Goal: Transaction & Acquisition: Purchase product/service

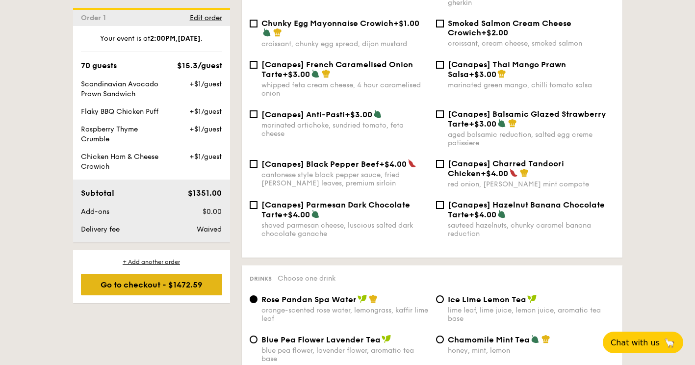
scroll to position [1325, 0]
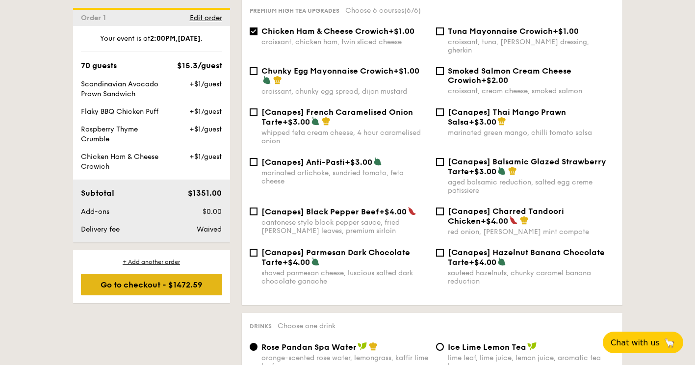
click at [187, 282] on div "Go to checkout - $1472.59" at bounding box center [151, 285] width 141 height 22
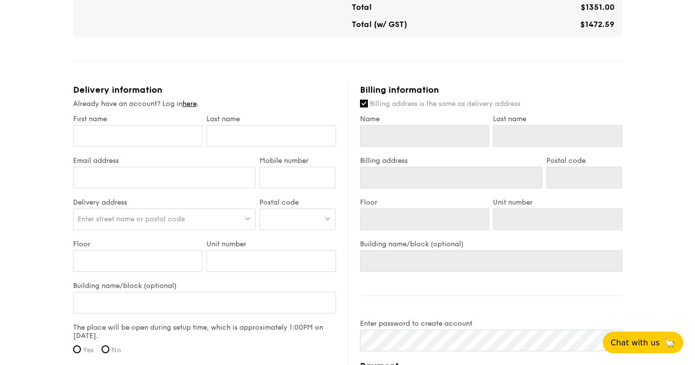
scroll to position [540, 0]
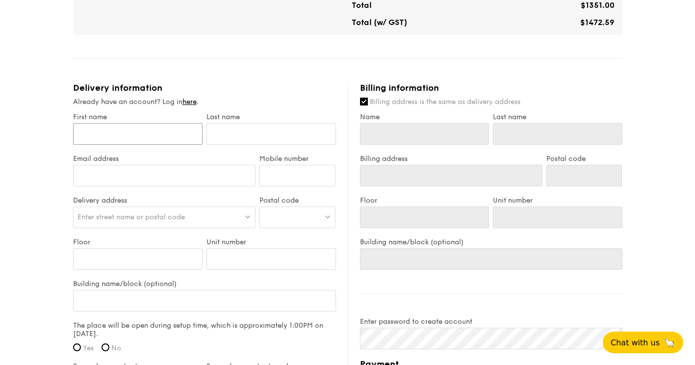
click at [169, 142] on input "First name" at bounding box center [138, 134] width 130 height 22
type input "[PERSON_NAME]"
type input "Mah"
type input "[EMAIL_ADDRESS][DOMAIN_NAME]"
type input "84646584"
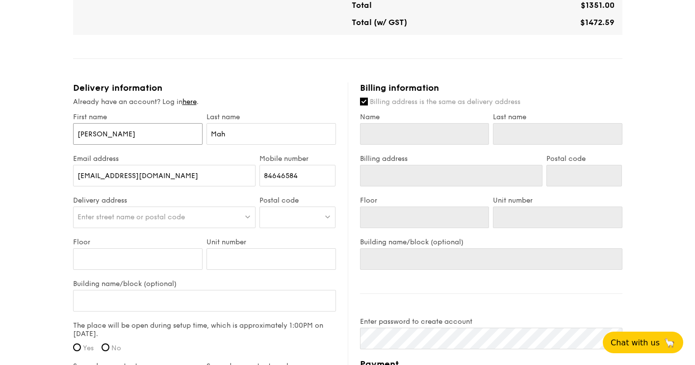
type input "[PERSON_NAME]"
type input "Mah"
click at [312, 228] on div at bounding box center [298, 218] width 76 height 22
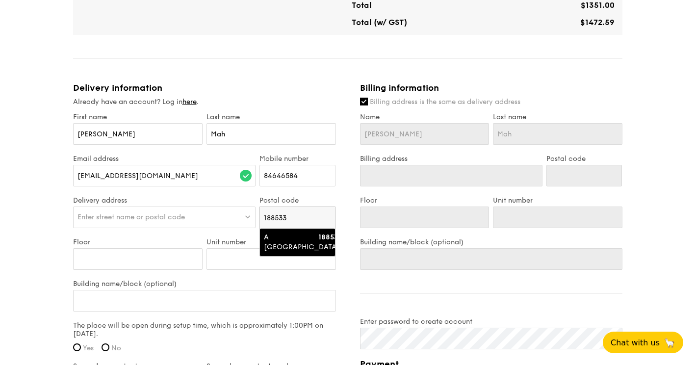
type input "188533"
click at [298, 245] on div "A [GEOGRAPHIC_DATA]" at bounding box center [289, 243] width 51 height 20
type input "A [GEOGRAPHIC_DATA]"
type input "188533"
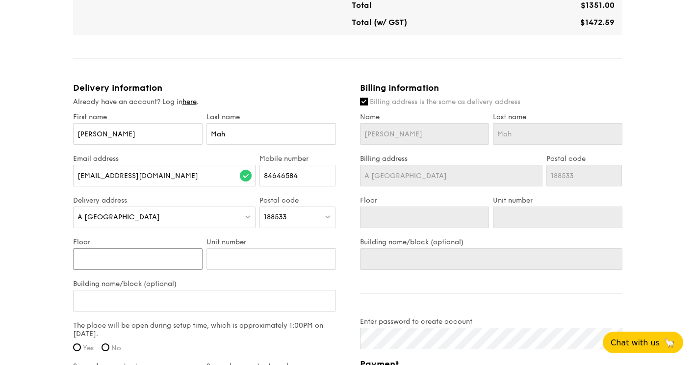
click at [167, 267] on input "Floor" at bounding box center [138, 259] width 130 height 22
type input "0"
type input "03"
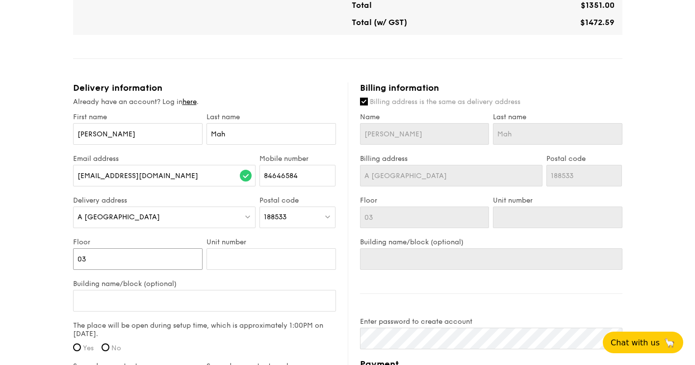
type input "03"
click at [235, 270] on input "Unit number" at bounding box center [272, 259] width 130 height 22
type input "0"
type input "00"
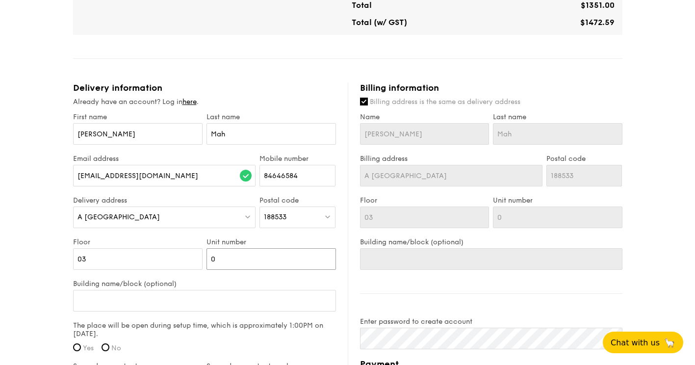
type input "00"
click at [199, 308] on input "Building name/block (optional)" at bounding box center [204, 301] width 263 height 22
type input "C"
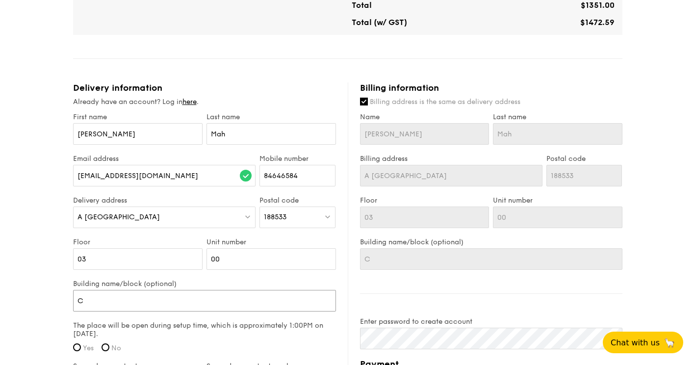
type input "Ca"
type input "Cat"
type input "Cath"
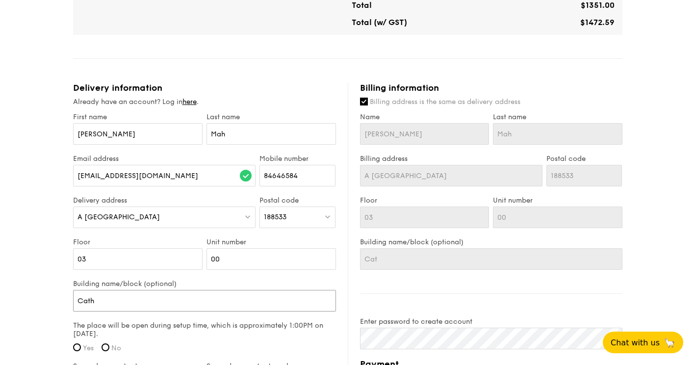
type input "Cath"
type input "Cathe"
type input "[PERSON_NAME]"
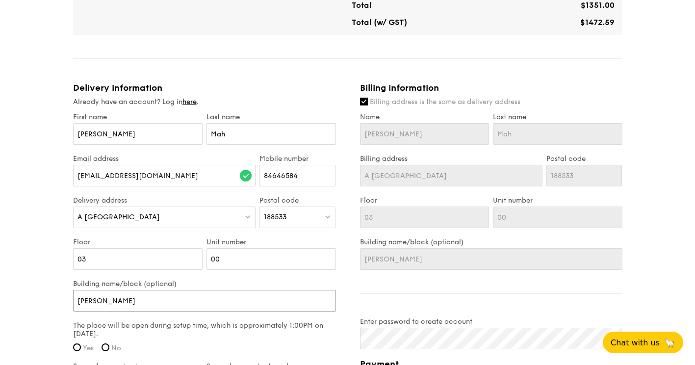
type input "Cathera"
type input "Catheral"
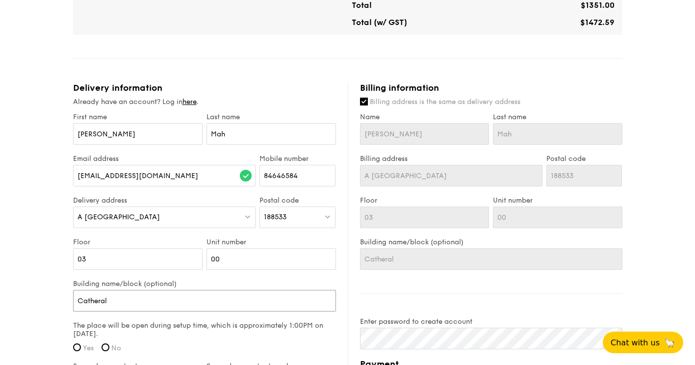
type input "Catheral"
type input "Cathera"
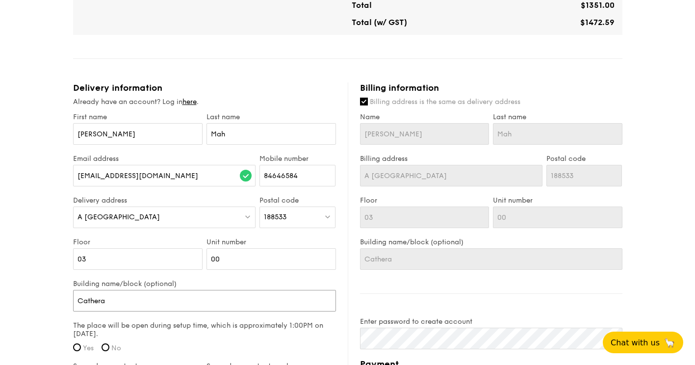
type input "[PERSON_NAME]"
type input "Cathe"
type input "Cath"
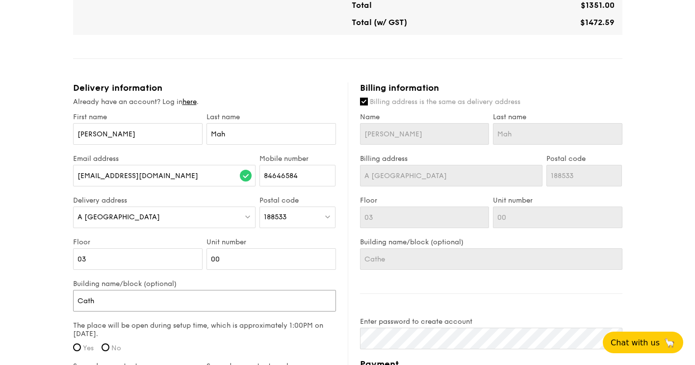
type input "Cath"
type input "Cat"
type input "Cate"
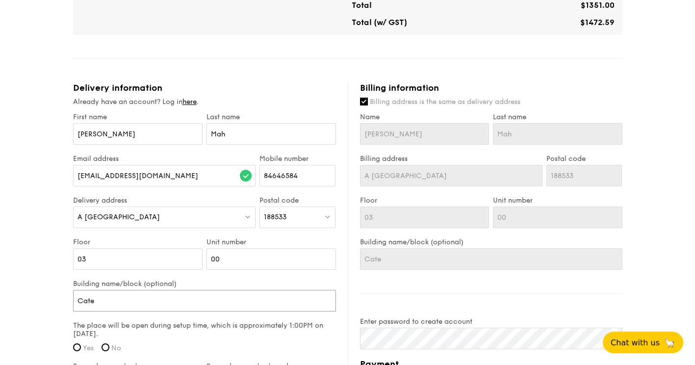
type input "Catet"
type input "Cate"
type input "Cater"
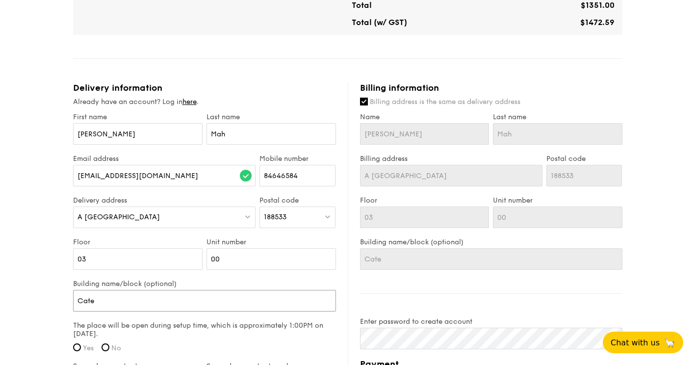
type input "Cater"
type input "Catera"
type input "Cater"
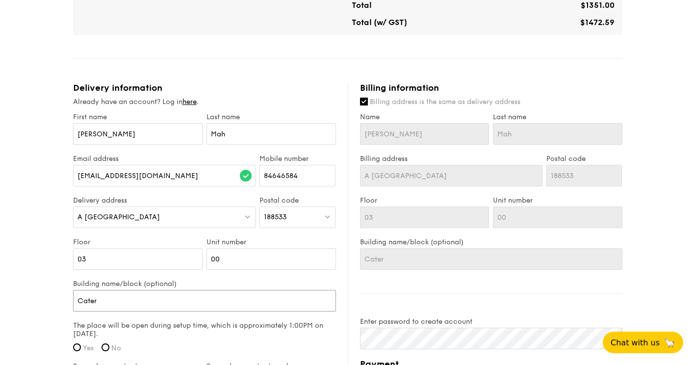
type input "Cate"
type input "Cat"
type input "Cath"
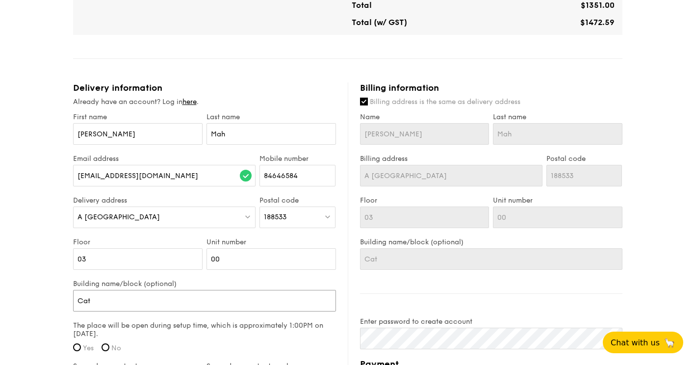
type input "Cath"
type input "Cathe"
type input "[PERSON_NAME]"
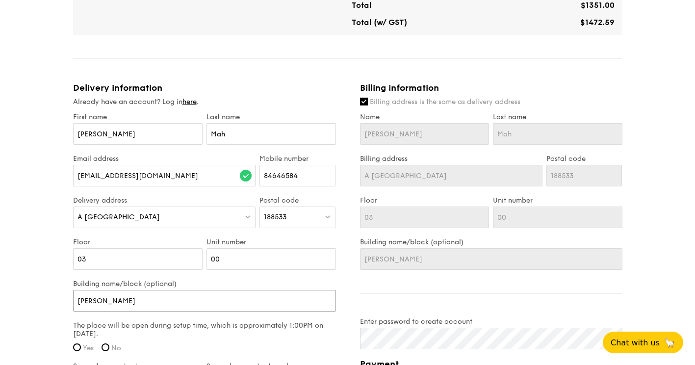
type input "Cathera"
type input "Catheral"
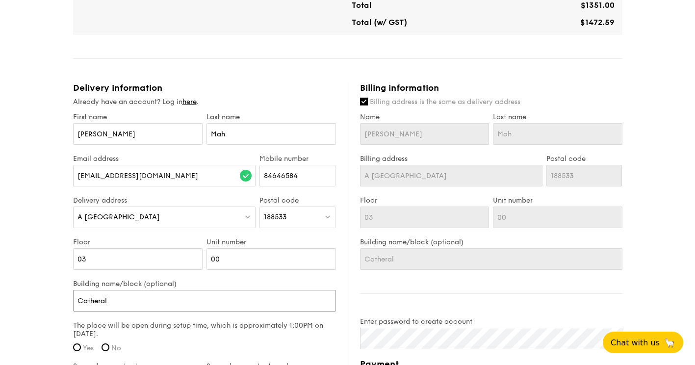
type input "Catheral"
type input "Catheral o"
type input "Catheral of"
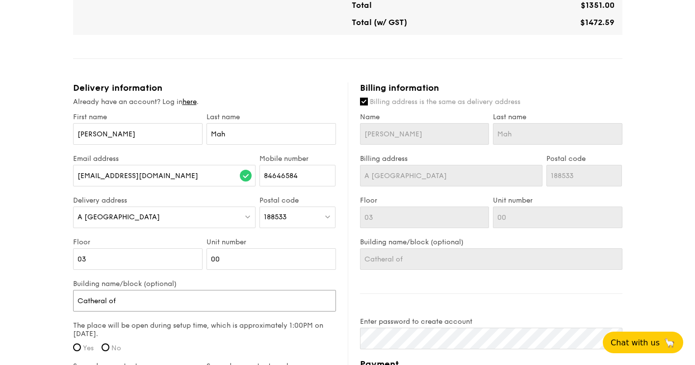
type input "Catheral of"
type input "Cathedral of"
click at [180, 308] on input "Cathedral of" at bounding box center [204, 301] width 263 height 22
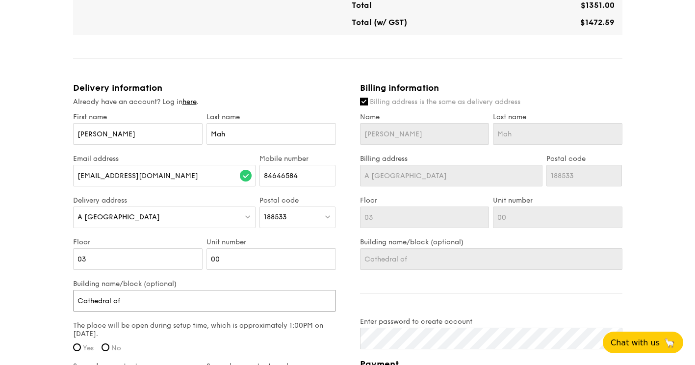
type input "Cathedral of t"
type input "Cathedral of th"
type input "Cathedral of the"
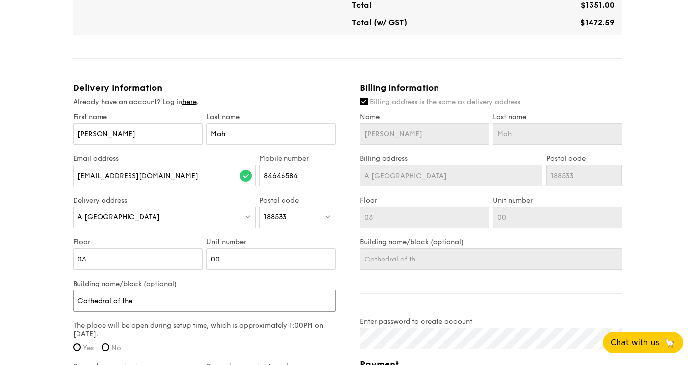
type input "Cathedral of the"
type input "Cathedral of the G"
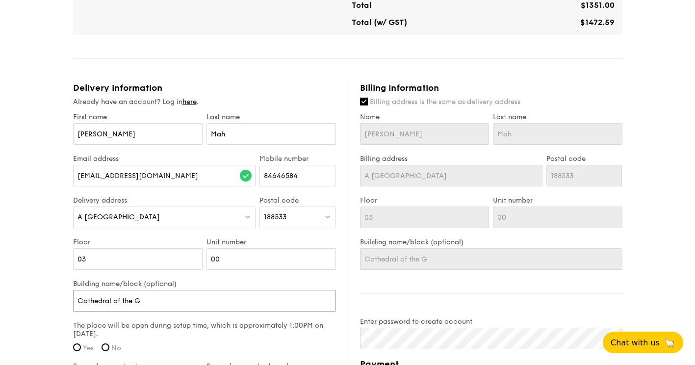
type input "Cathedral of the Go"
type input "Cathedral of the Goo"
type input "Cathedral of the Good"
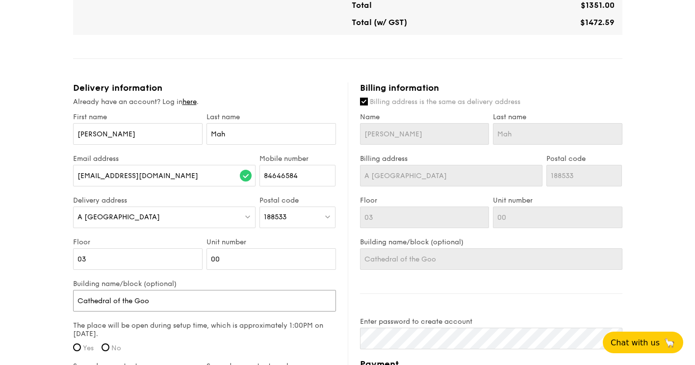
type input "Cathedral of the Good"
type input "Cathedral of the Good S"
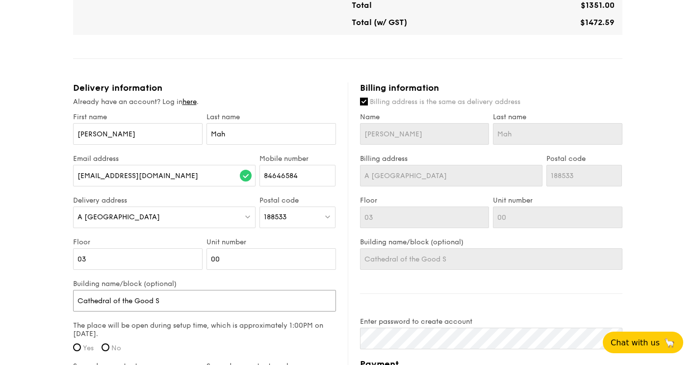
type input "Cathedral of the Good Sh"
type input "Cathedral of the Good She"
type input "Cathedral of the Good Shep"
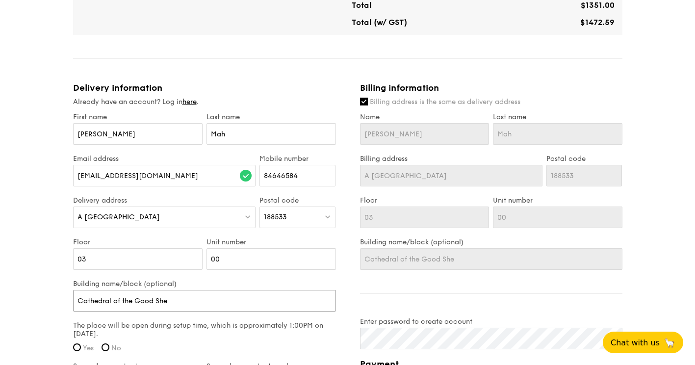
type input "Cathedral of the Good Shep"
type input "Cathedral of the Good Sheph"
type input "Cathedral of the Good Shepha"
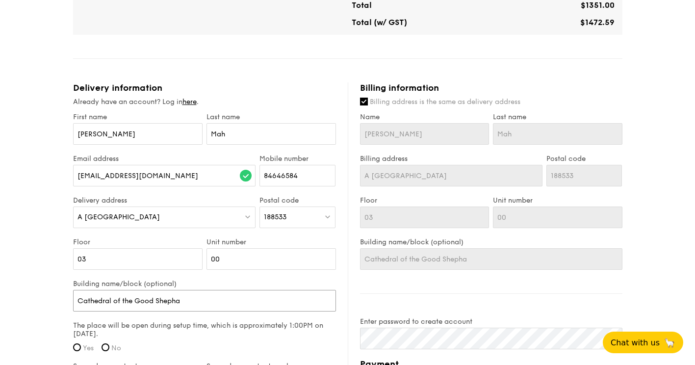
type input "Cathedral of the Good Shephar"
type input "Cathedral of the Good [PERSON_NAME]"
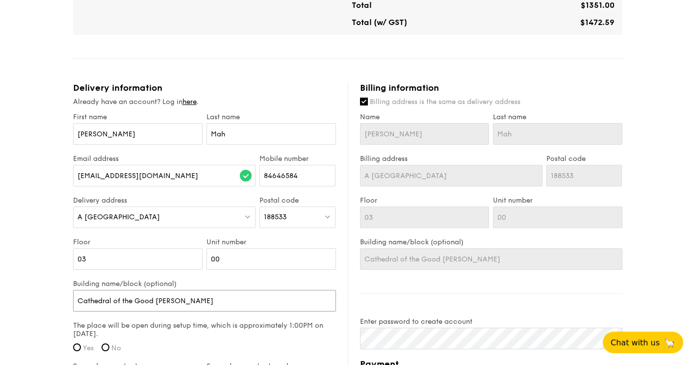
type input "Cathedral of the Good [PERSON_NAME]"
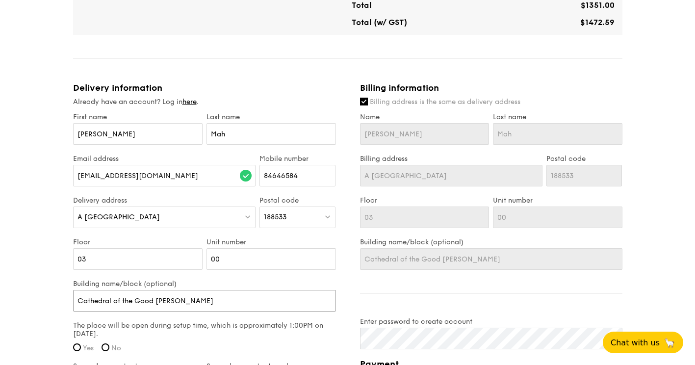
type input "Cathedral of the Good [PERSON_NAME] ("
type input "Cathedral of the Good [PERSON_NAME] (J"
type input "Cathedral of the Good [PERSON_NAME] (JM"
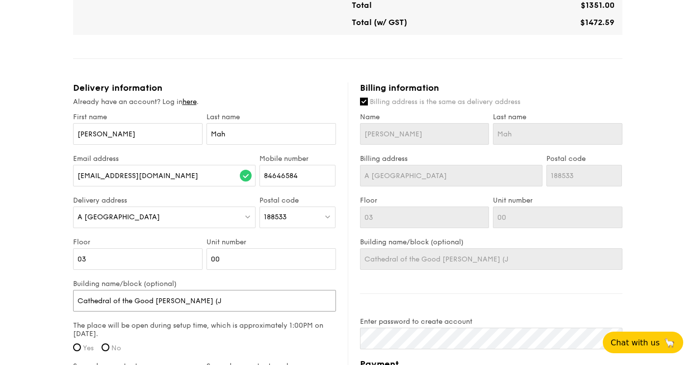
type input "Cathedral of the Good [PERSON_NAME] (JM"
type input "Cathedral of the Good [PERSON_NAME] (JM B"
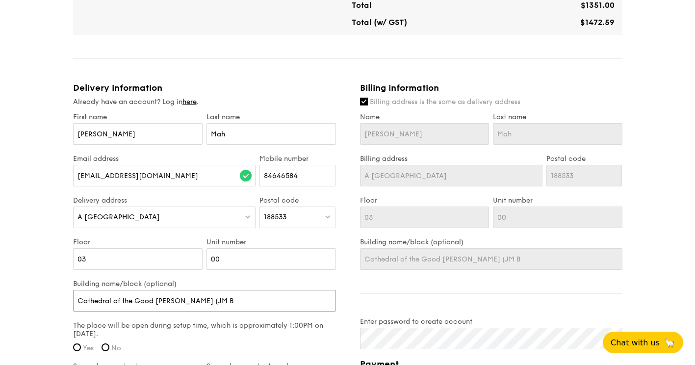
type input "Cathedral of the Good [PERSON_NAME] (JM Be"
type input "Cathedral of the Good [PERSON_NAME] ([PERSON_NAME]"
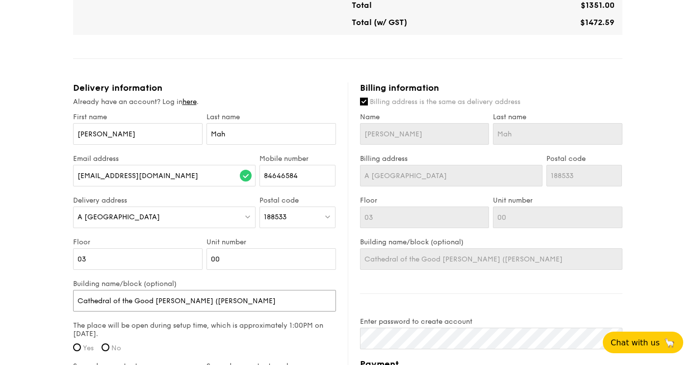
type input "Cathedral of the Good [PERSON_NAME] ([PERSON_NAME]"
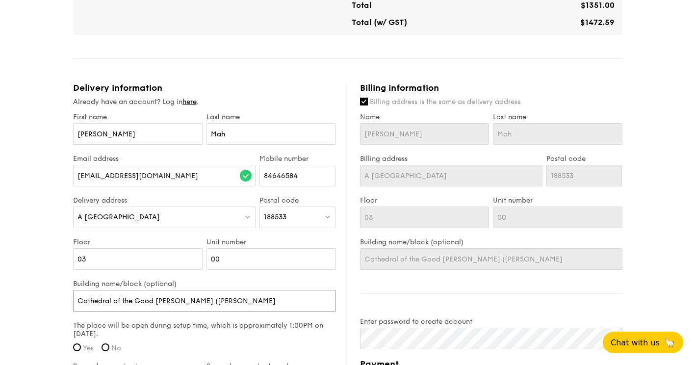
type input "Cathedral of the Good [PERSON_NAME] ([PERSON_NAME]"
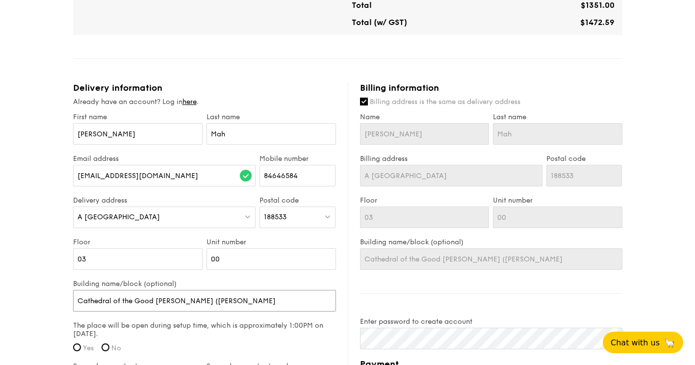
type input "Cathedral of the Good [PERSON_NAME] ([PERSON_NAME]"
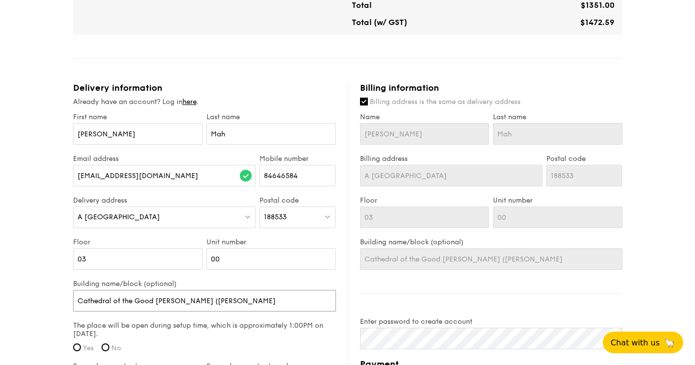
type input "Cathedral of the Good [PERSON_NAME] ([PERSON_NAME]"
type input "Cathedral of the Good [PERSON_NAME] ([PERSON_NAME] C"
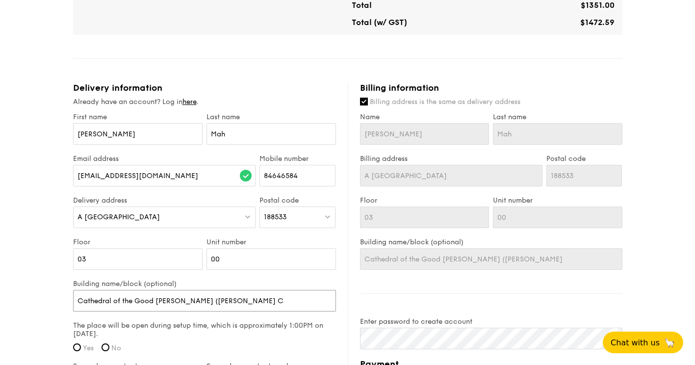
type input "Cathedral of the Good [PERSON_NAME] ([PERSON_NAME] C"
type input "Cathedral of the Good [PERSON_NAME] ([PERSON_NAME] Ce"
type input "Cathedral of the Good [PERSON_NAME] ([PERSON_NAME] Cen"
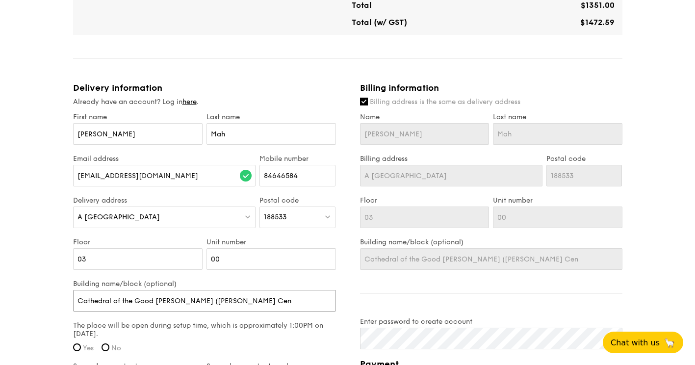
type input "Cathedral of the Good [PERSON_NAME] ([PERSON_NAME]"
type input "Cathedral of the Good [PERSON_NAME] ([PERSON_NAME] Centr"
type input "Cathedral of the Good [PERSON_NAME] ([PERSON_NAME] Centre"
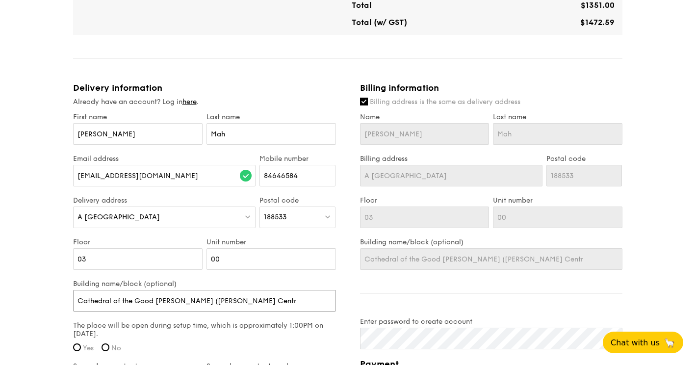
type input "Cathedral of the Good [PERSON_NAME] ([PERSON_NAME] Centre"
type input "Cathedral of the Good [PERSON_NAME] ([PERSON_NAME] Centre -"
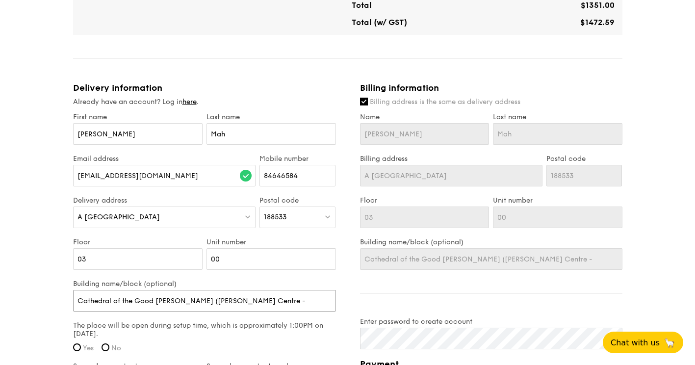
type input "Cathedral of the Good [PERSON_NAME] ([PERSON_NAME] Centre -"
type input "Cathedral of the Good [PERSON_NAME] ([PERSON_NAME] Centre - 3"
type input "Cathedral of the Good [PERSON_NAME] ([PERSON_NAME] Centre - 3r"
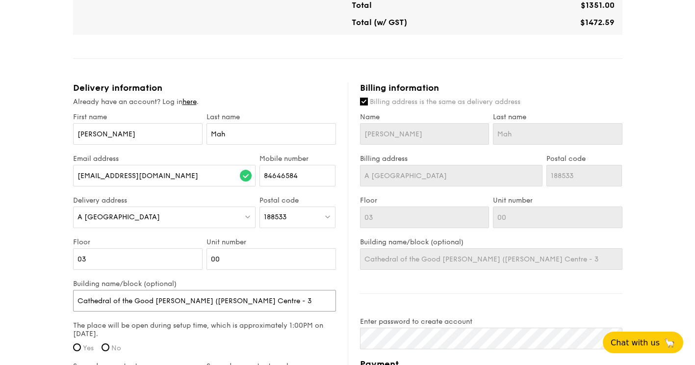
type input "Cathedral of the Good [PERSON_NAME] ([PERSON_NAME] Centre - 3r"
type input "Cathedral of the Good [PERSON_NAME] ([PERSON_NAME] Centre - 3rd"
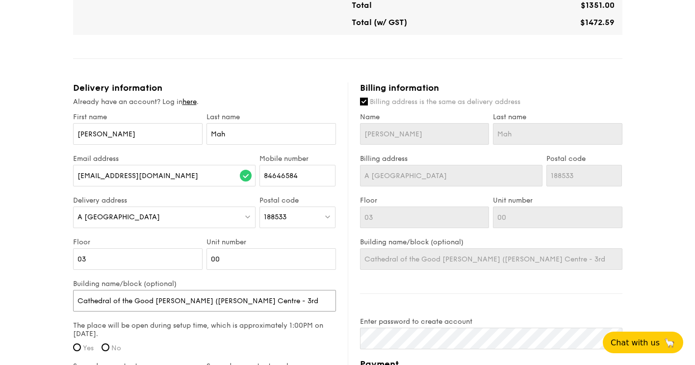
type input "Cathedral of the Good [PERSON_NAME] ([PERSON_NAME] Centre - 3rd F"
type input "Cathedral of the Good [PERSON_NAME] ([PERSON_NAME] Centre - 3rd Fl"
type input "Cathedral of the Good [PERSON_NAME] ([PERSON_NAME] Centre - 3rd Flo"
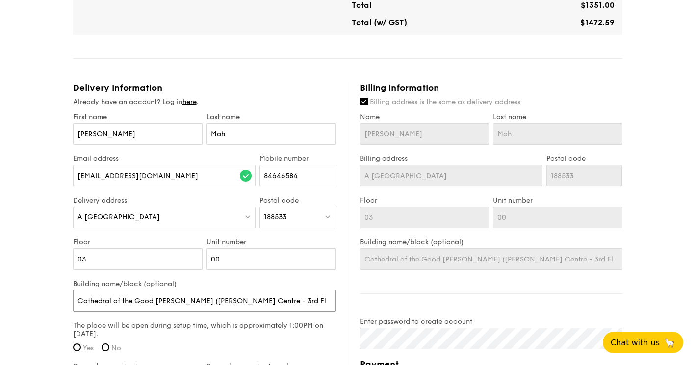
type input "Cathedral of the Good [PERSON_NAME] ([PERSON_NAME] Centre - 3rd Flo"
type input "Cathedral of the Good [PERSON_NAME] ([PERSON_NAME] Centre - 3rd Floo"
type input "Cathedral of the Good [PERSON_NAME] ([PERSON_NAME] Centre - 3rd Floor"
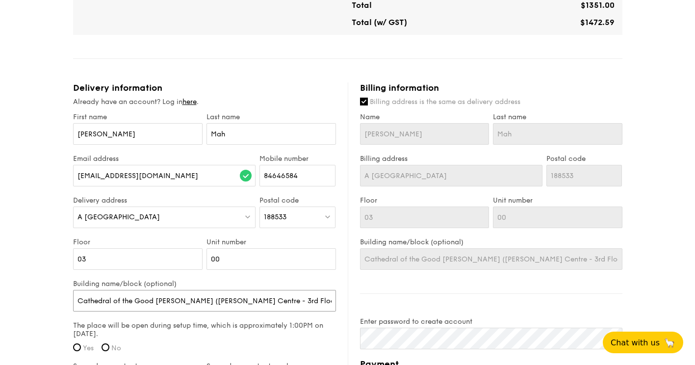
type input "Cathedral of the Good [PERSON_NAME] ([PERSON_NAME] Centre - 3rd Floor)"
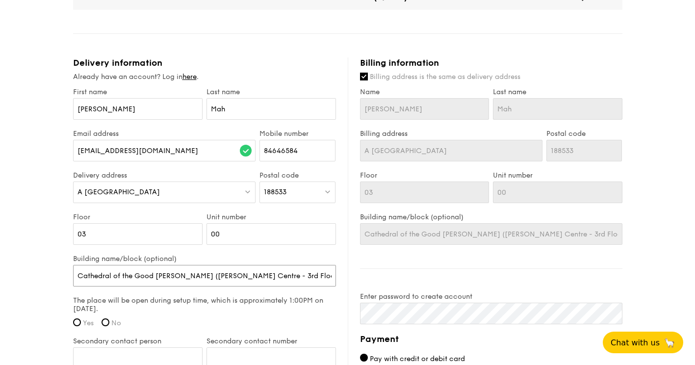
scroll to position [589, 0]
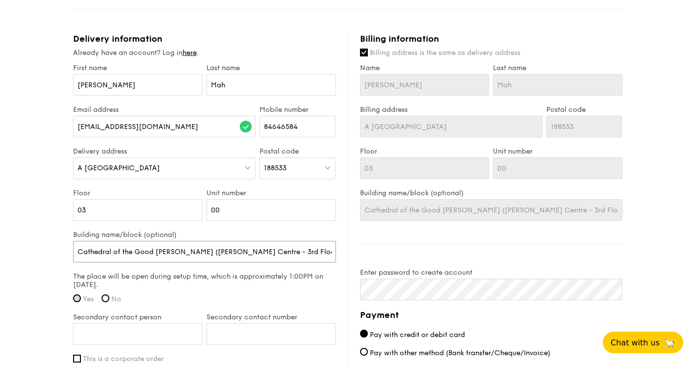
type input "Cathedral of the Good [PERSON_NAME] ([PERSON_NAME] Centre - 3rd Floor)"
click at [79, 302] on input "Yes" at bounding box center [77, 298] width 8 height 8
radio input "true"
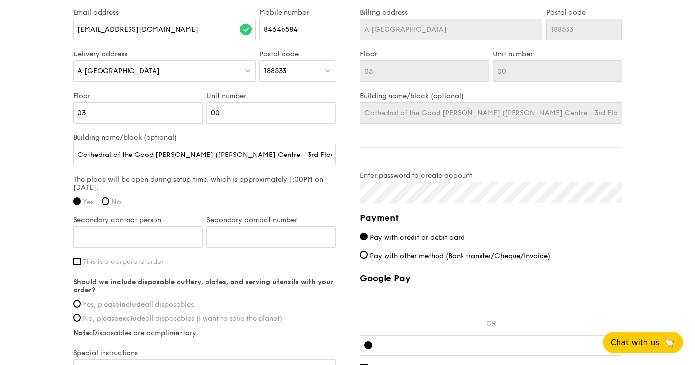
scroll to position [687, 0]
click at [167, 243] on input "Secondary contact person" at bounding box center [138, 236] width 130 height 22
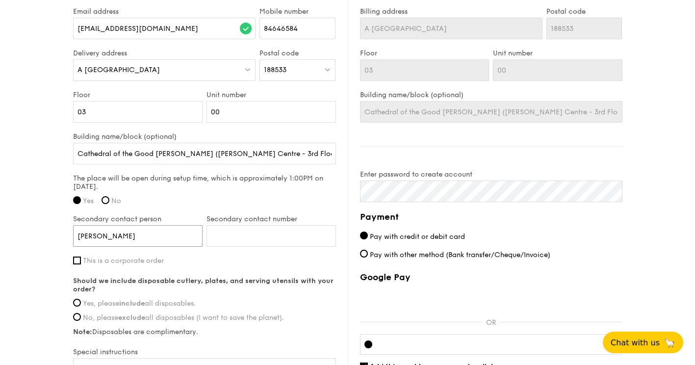
type input "[PERSON_NAME]"
click at [253, 247] on input "Secondary contact number" at bounding box center [272, 236] width 130 height 22
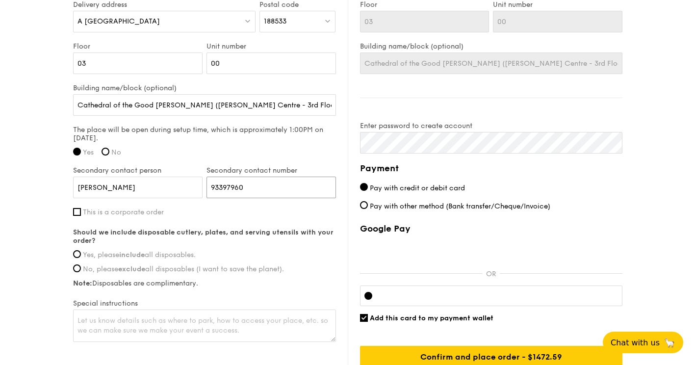
scroll to position [736, 0]
click at [80, 258] on input "Yes, please include all disposables." at bounding box center [77, 254] width 8 height 8
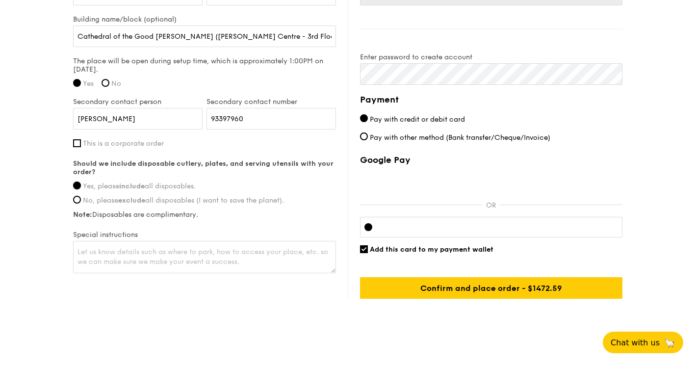
scroll to position [826, 0]
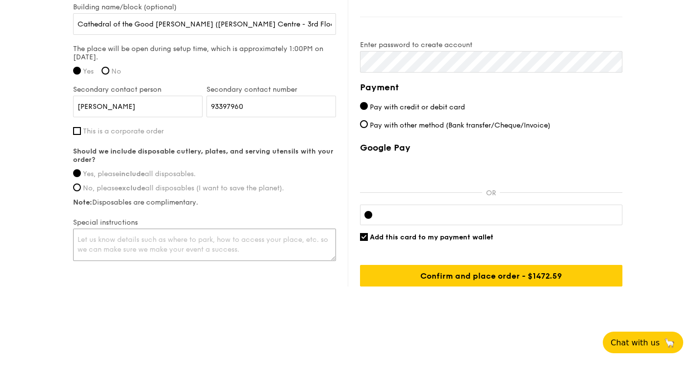
click at [146, 242] on textarea at bounding box center [204, 245] width 263 height 32
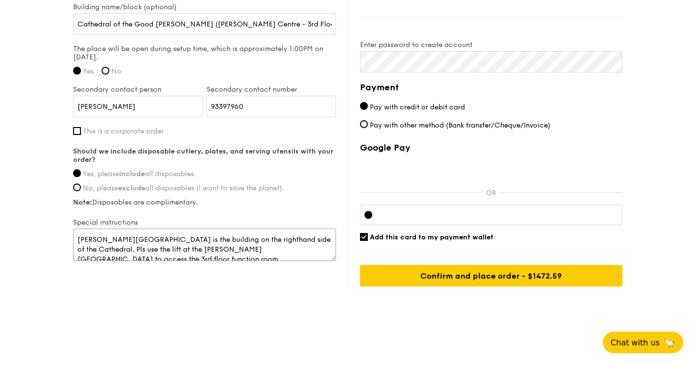
click at [143, 241] on textarea "[PERSON_NAME][GEOGRAPHIC_DATA] is the building on the righthand side of the Cat…" at bounding box center [204, 245] width 263 height 32
paste textarea "Father [PERSON_NAME] Centre – 3-storey annex building which houses multi-purpos…"
click at [160, 240] on textarea "Father [PERSON_NAME] Centre – 3-storey annex building which houses multi-purpos…" at bounding box center [204, 245] width 263 height 32
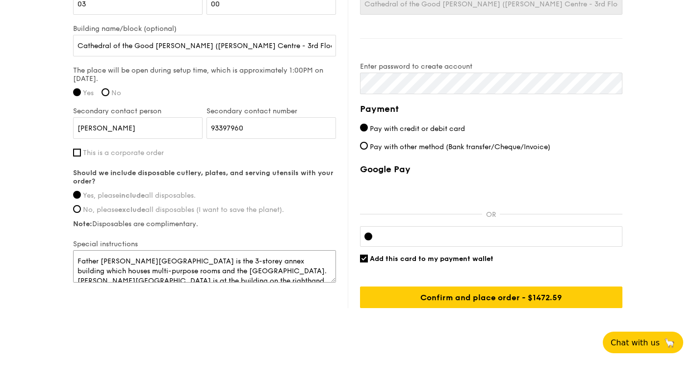
scroll to position [776, 0]
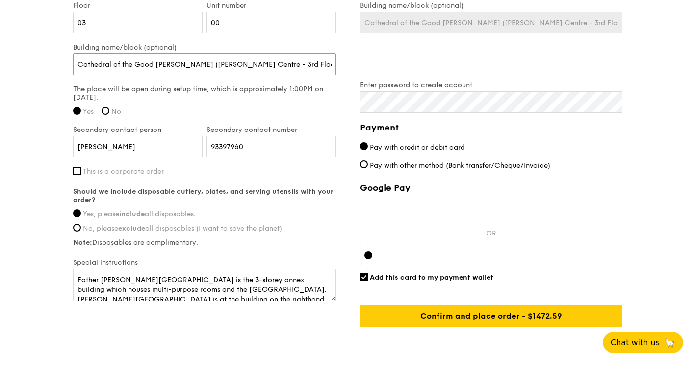
click at [194, 74] on input "Cathedral of the Good [PERSON_NAME] ([PERSON_NAME] Centre - 3rd Floor)" at bounding box center [204, 64] width 263 height 22
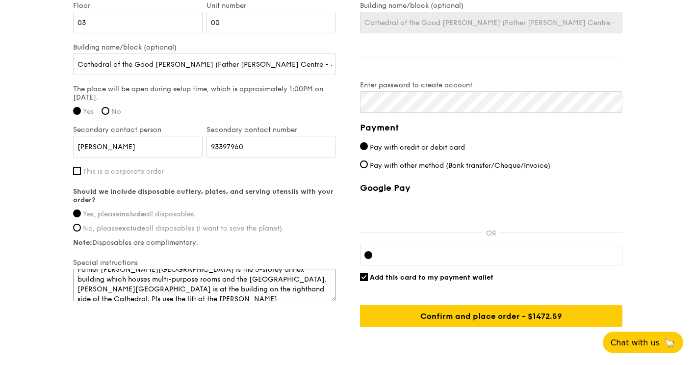
scroll to position [20, 0]
drag, startPoint x: 291, startPoint y: 292, endPoint x: 282, endPoint y: 286, distance: 10.4
click at [282, 286] on textarea "Father [PERSON_NAME][GEOGRAPHIC_DATA] is the 3-storey annex building which hous…" at bounding box center [204, 285] width 263 height 32
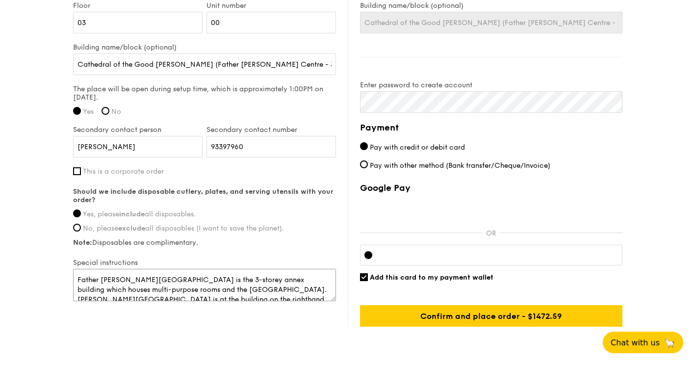
click at [260, 290] on textarea "Father [PERSON_NAME][GEOGRAPHIC_DATA] is the 3-storey annex building which hous…" at bounding box center [204, 285] width 263 height 32
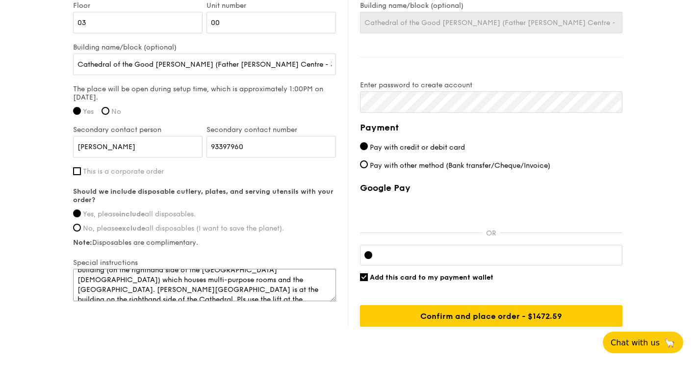
click at [186, 298] on textarea "Father [PERSON_NAME][GEOGRAPHIC_DATA] is the 3-storey annex building (on the ri…" at bounding box center [204, 285] width 263 height 32
click at [193, 301] on textarea "Father [PERSON_NAME][GEOGRAPHIC_DATA] is the 3-storey annex building (on the ri…" at bounding box center [204, 285] width 263 height 32
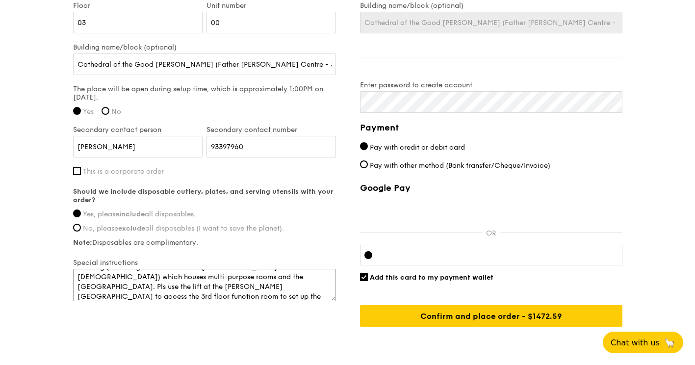
drag, startPoint x: 304, startPoint y: 297, endPoint x: 289, endPoint y: 301, distance: 15.6
click at [289, 301] on textarea "Father [PERSON_NAME][GEOGRAPHIC_DATA] is the 3-storey annex building (on the ri…" at bounding box center [204, 285] width 263 height 32
drag, startPoint x: 104, startPoint y: 303, endPoint x: 125, endPoint y: 313, distance: 22.8
click at [104, 301] on textarea "Father [PERSON_NAME][GEOGRAPHIC_DATA] is the 3-storey annex building (on the ri…" at bounding box center [204, 285] width 263 height 32
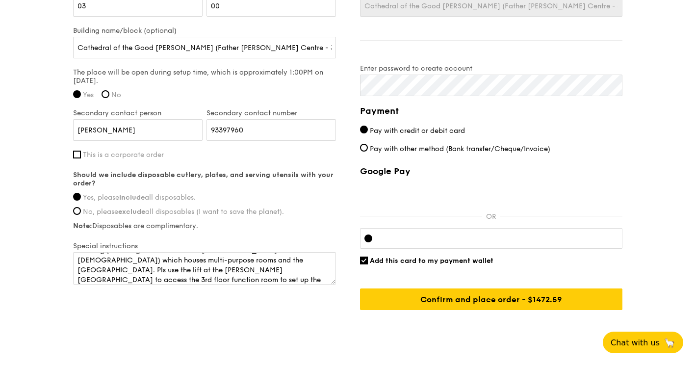
scroll to position [776, 0]
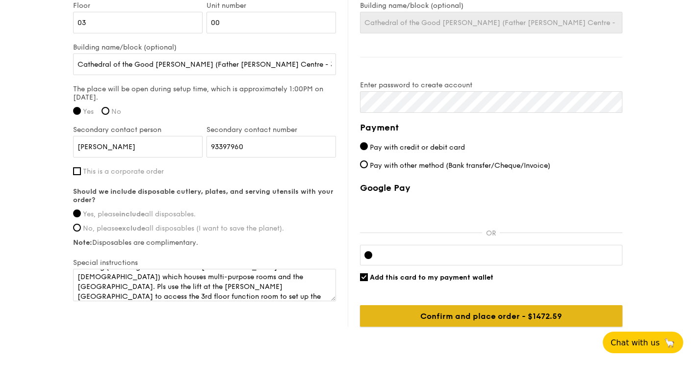
click at [501, 326] on input "Confirm and place order - $1472.59" at bounding box center [491, 316] width 263 height 22
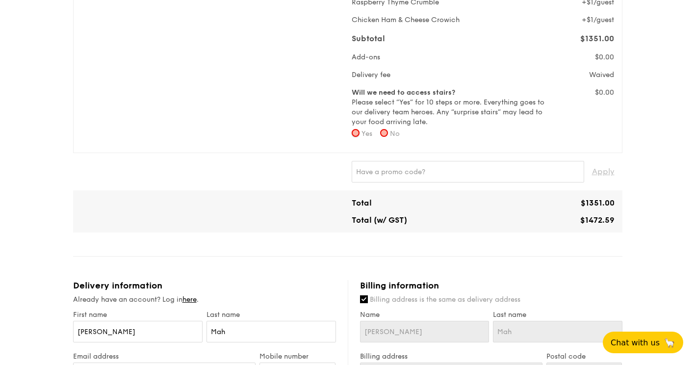
scroll to position [334, 0]
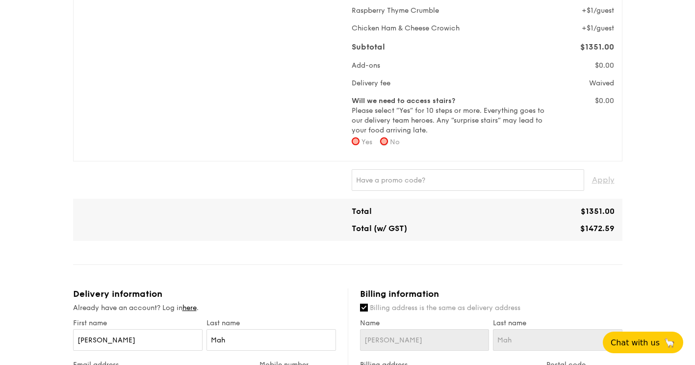
click at [387, 145] on input "No" at bounding box center [384, 141] width 8 height 8
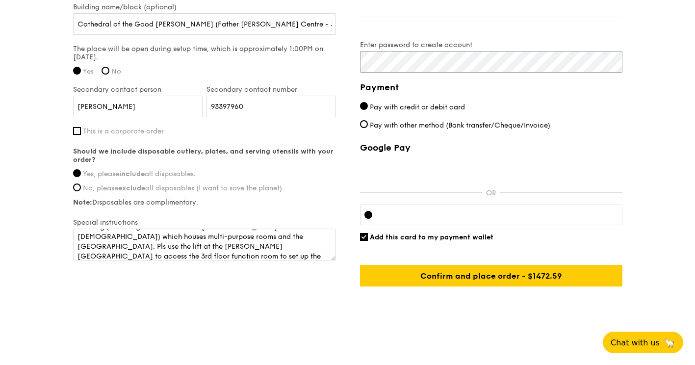
scroll to position [825, 0]
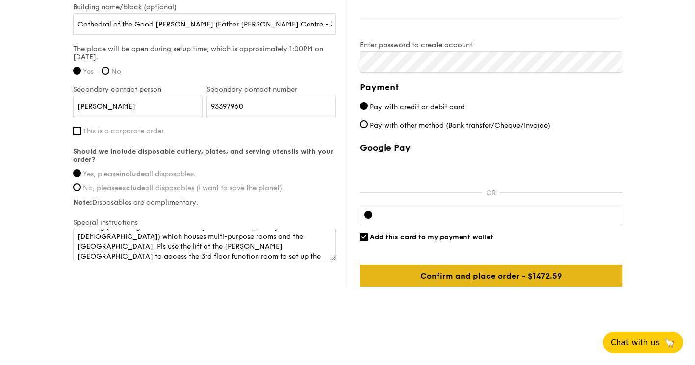
click at [526, 280] on input "Confirm and place order - $1472.59" at bounding box center [491, 276] width 263 height 22
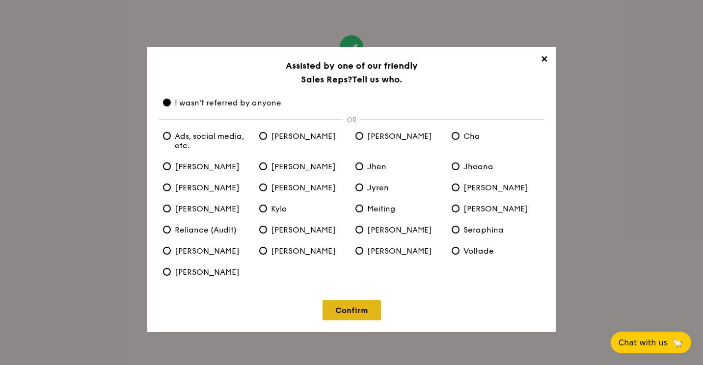
click at [370, 310] on link "Confirm" at bounding box center [351, 310] width 58 height 20
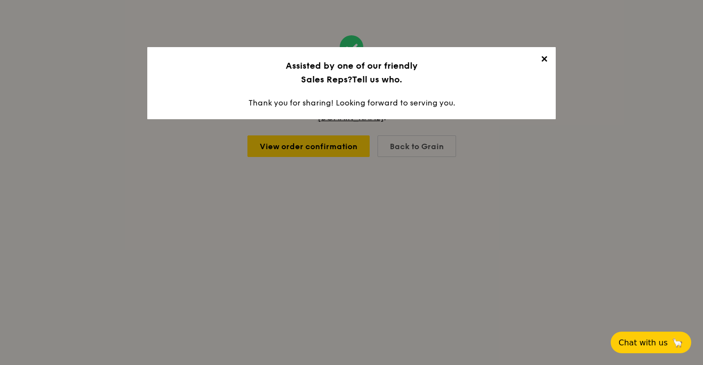
click at [541, 60] on span "✕" at bounding box center [544, 61] width 14 height 14
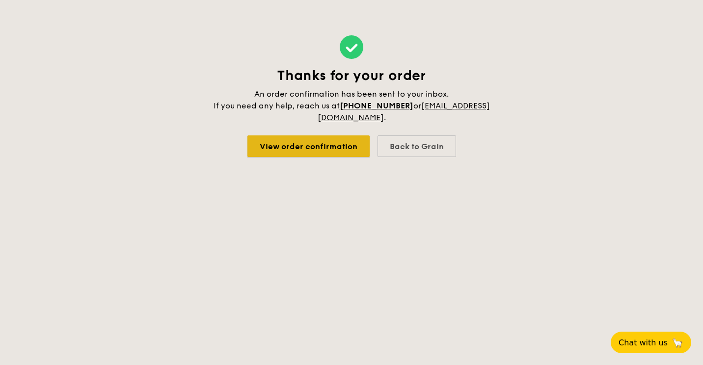
click at [329, 154] on link "View order confirmation" at bounding box center [308, 146] width 122 height 22
